Goal: Find specific page/section: Find specific page/section

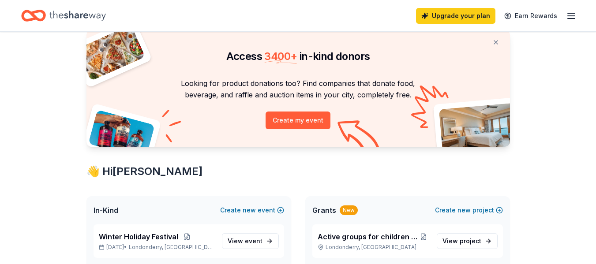
scroll to position [132, 0]
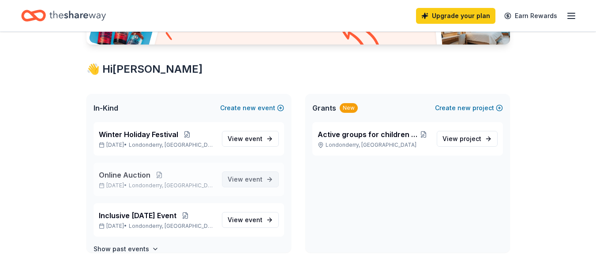
click at [245, 181] on span "event" at bounding box center [254, 179] width 18 height 7
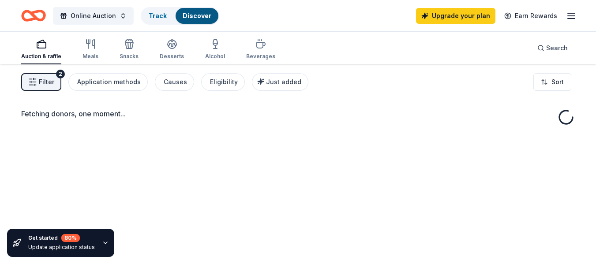
click at [161, 181] on div "Fetching donors, one moment..." at bounding box center [298, 196] width 596 height 264
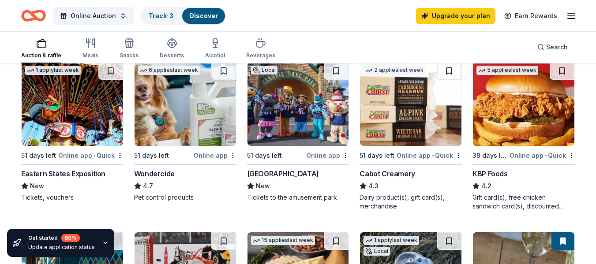
scroll to position [529, 0]
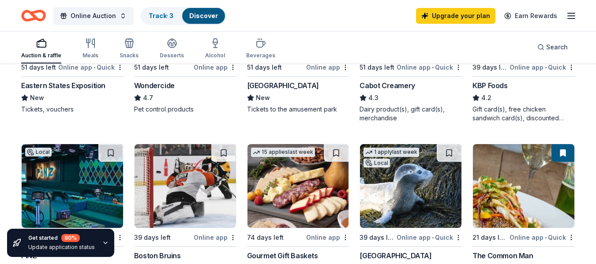
click at [49, 84] on div "Eastern States Exposition" at bounding box center [63, 85] width 84 height 11
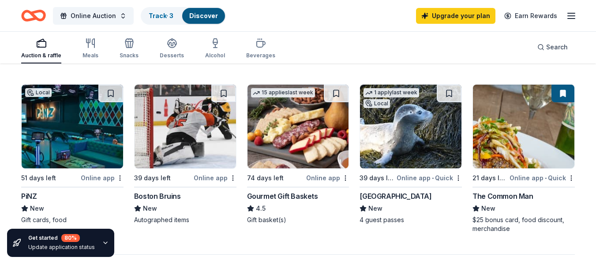
scroll to position [573, 0]
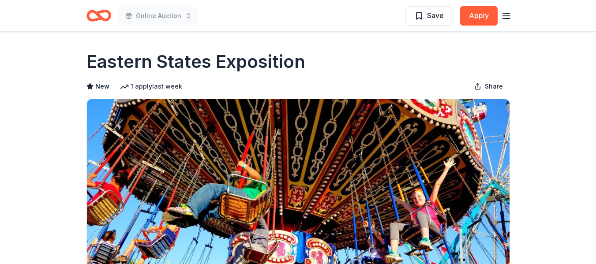
drag, startPoint x: 84, startPoint y: 61, endPoint x: 327, endPoint y: 59, distance: 243.0
drag, startPoint x: 304, startPoint y: 58, endPoint x: 155, endPoint y: 58, distance: 149.1
click at [155, 58] on div "Eastern States Exposition" at bounding box center [297, 61] width 423 height 25
